Goal: Task Accomplishment & Management: Manage account settings

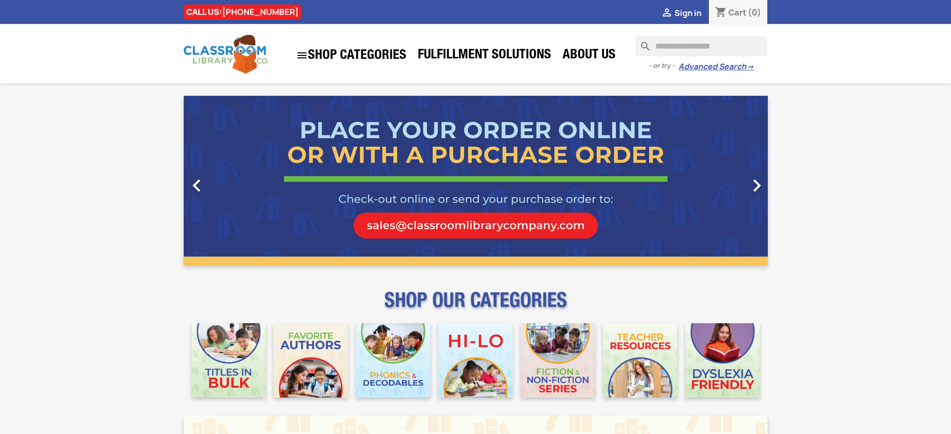
click at [693, 12] on span "Sign in" at bounding box center [688, 12] width 27 height 11
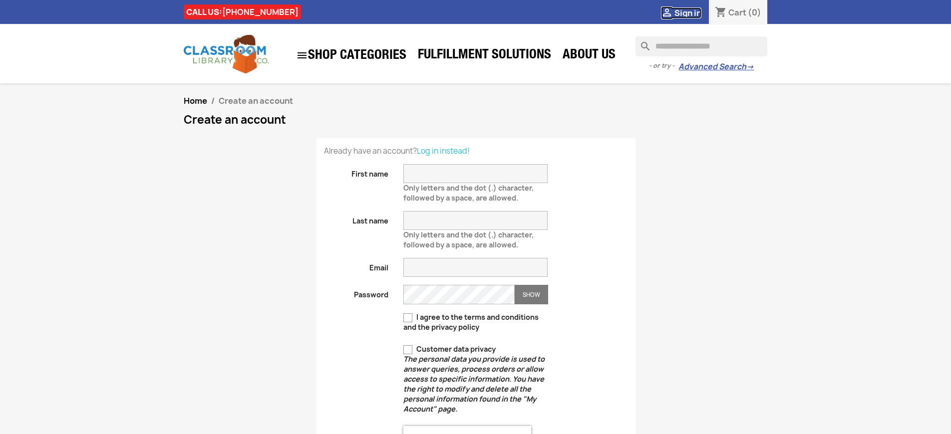
click at [693, 12] on span "Sign in" at bounding box center [688, 12] width 27 height 11
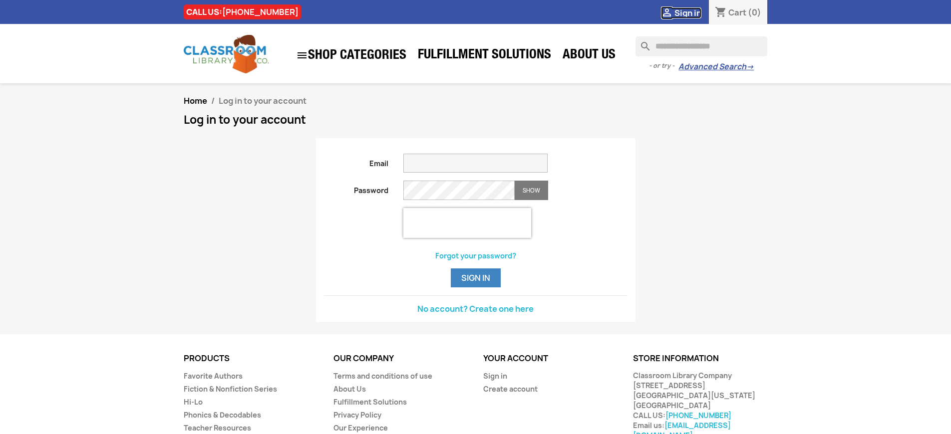
click at [693, 12] on span "Sign in" at bounding box center [688, 12] width 27 height 11
